Goal: Use online tool/utility: Use online tool/utility

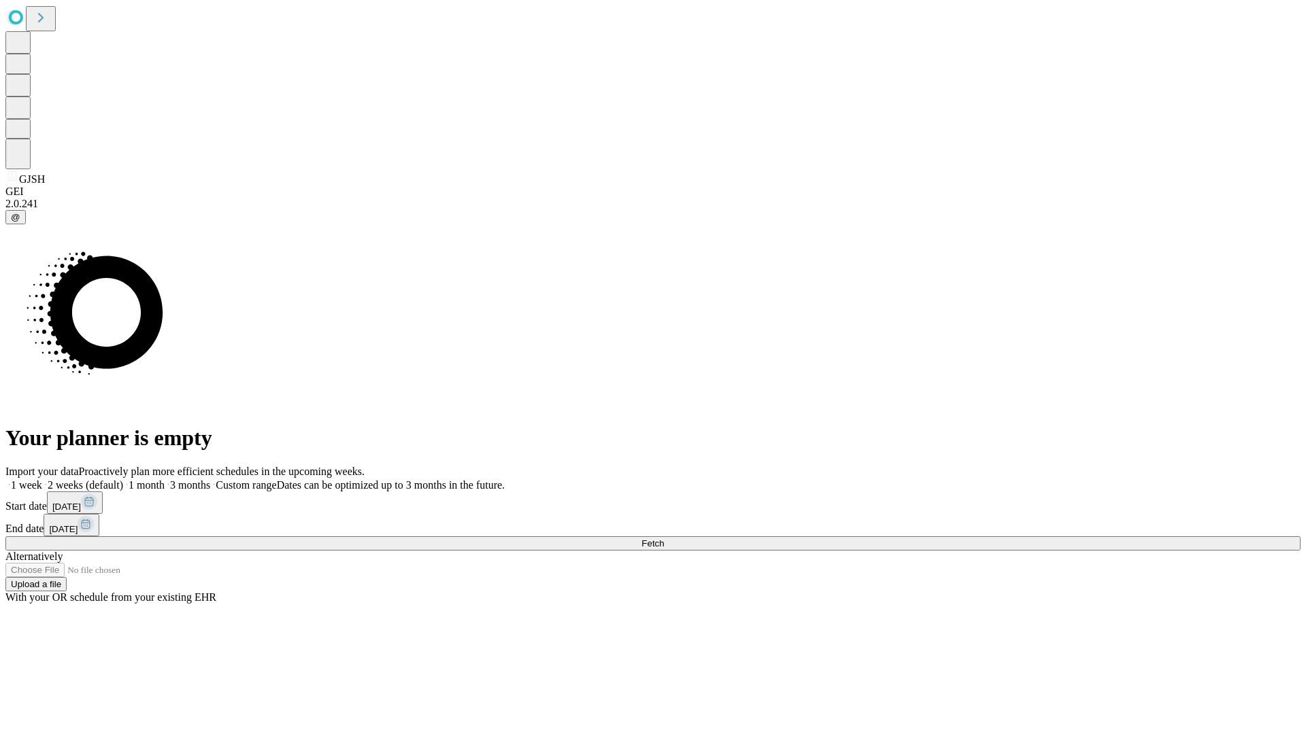
click at [664, 539] on span "Fetch" at bounding box center [652, 544] width 22 height 10
